Goal: Task Accomplishment & Management: Complete application form

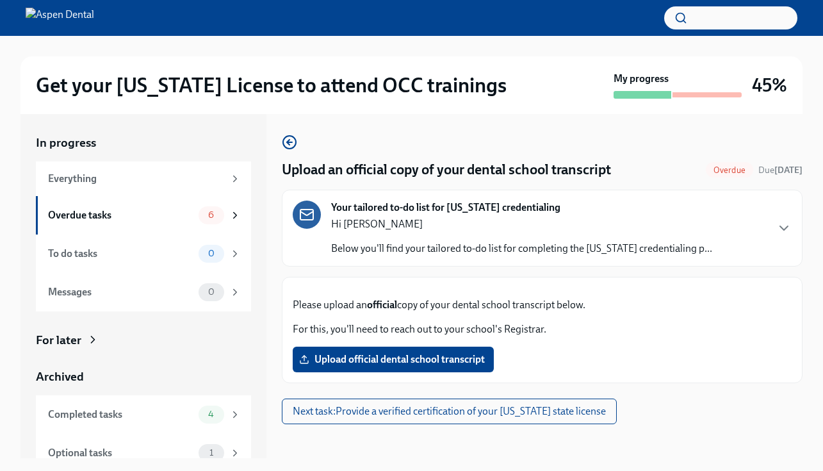
scroll to position [102, 0]
click at [444, 366] on span "Upload official dental school transcript" at bounding box center [393, 359] width 183 height 13
click at [0, 0] on input "Upload official dental school transcript" at bounding box center [0, 0] width 0 height 0
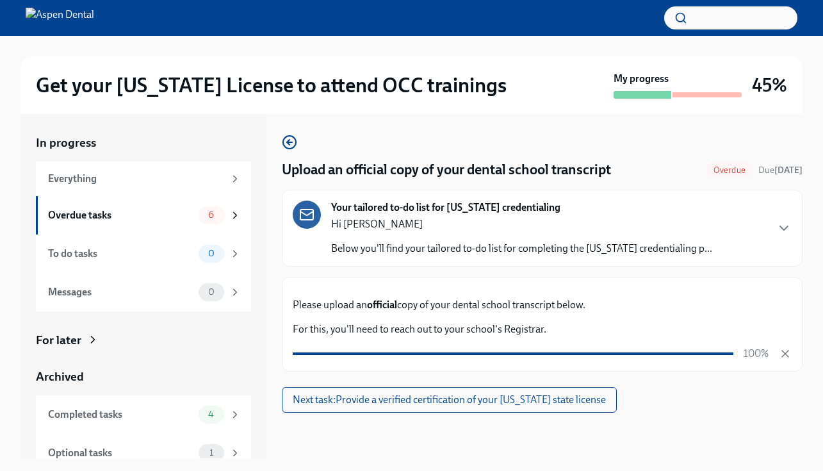
scroll to position [23, 0]
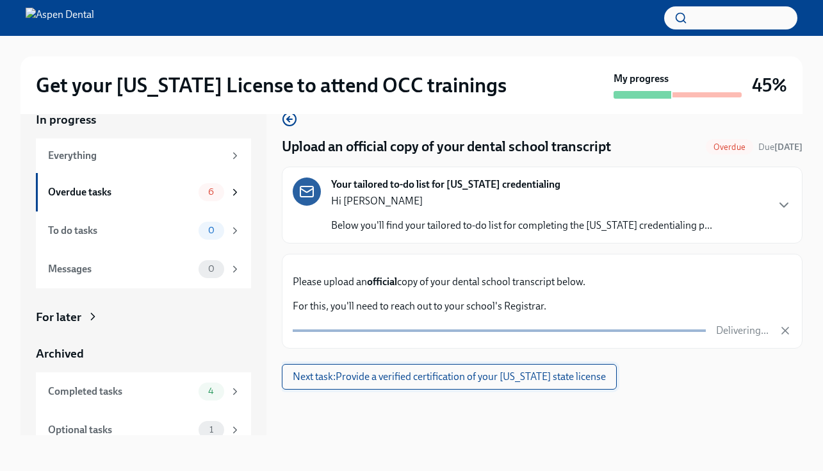
click at [583, 383] on span "Next task : Provide a verified certification of your [US_STATE] state license" at bounding box center [449, 376] width 313 height 13
